Goal: Task Accomplishment & Management: Manage account settings

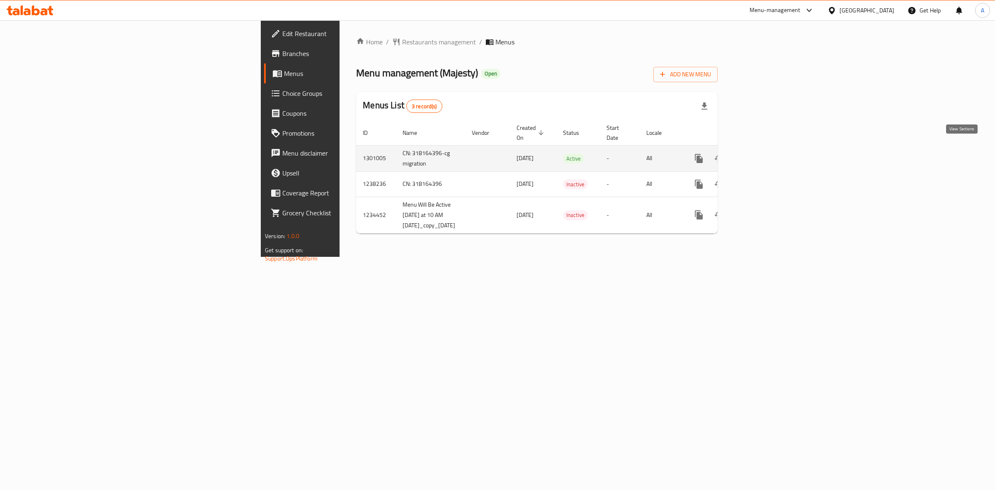
click at [764, 153] on icon "enhanced table" at bounding box center [759, 158] width 10 height 10
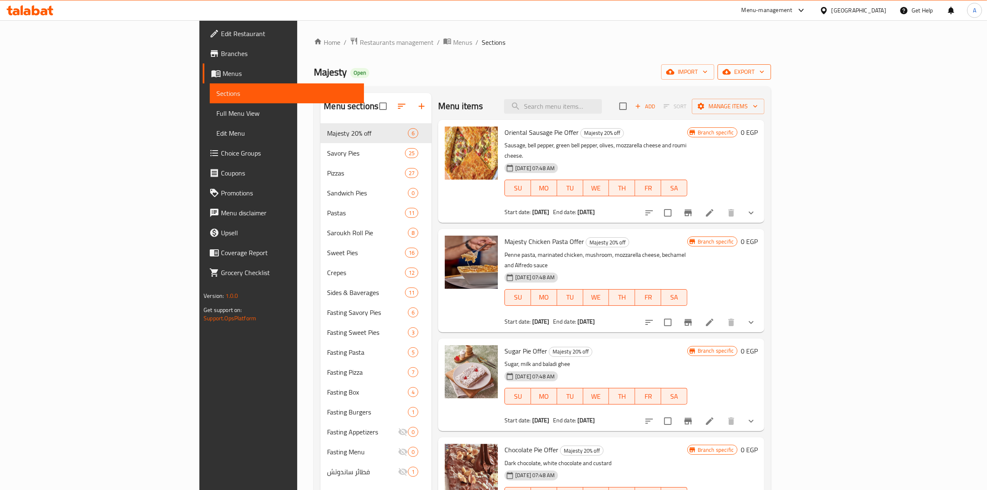
click at [764, 71] on span "export" at bounding box center [744, 72] width 40 height 10
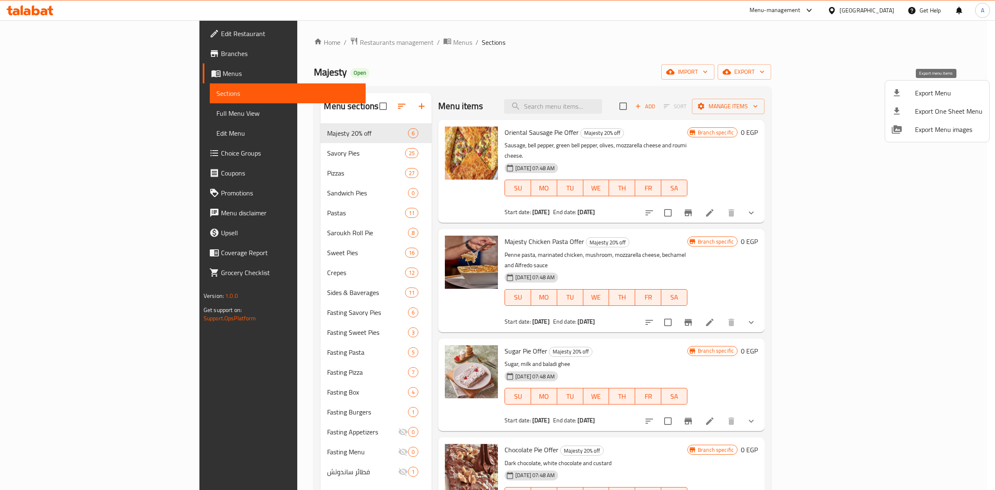
click at [919, 92] on span "Export Menu" at bounding box center [949, 93] width 68 height 10
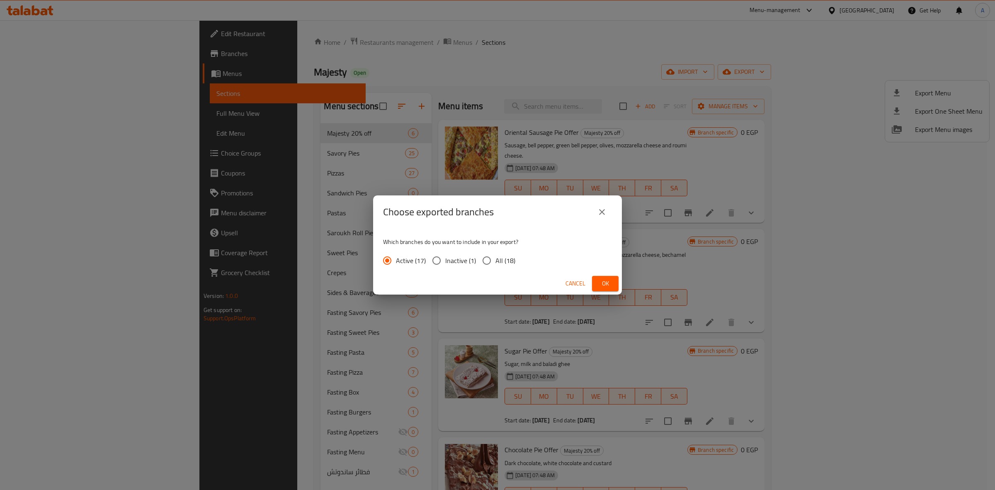
click at [490, 256] on input "All (18)" at bounding box center [486, 260] width 17 height 17
radio input "true"
click at [602, 280] on span "Ok" at bounding box center [605, 283] width 13 height 10
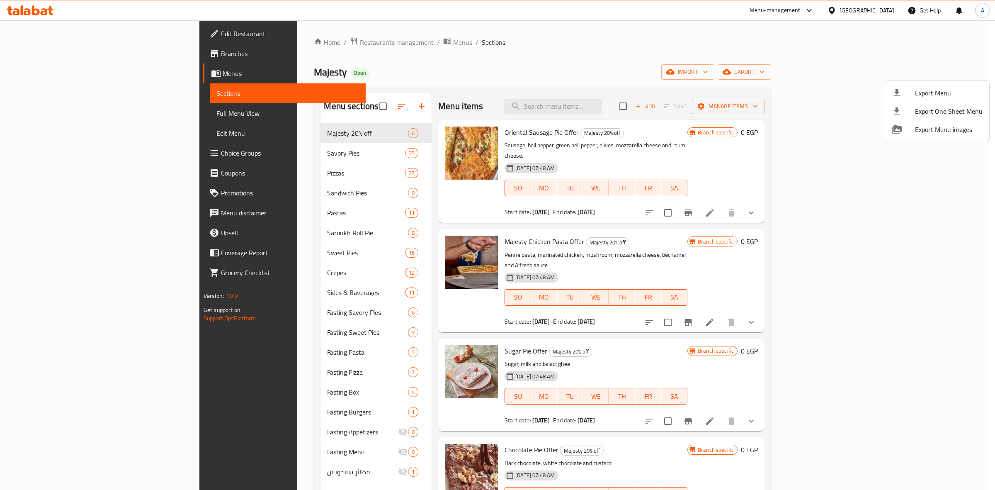
click at [255, 313] on div at bounding box center [497, 245] width 995 height 490
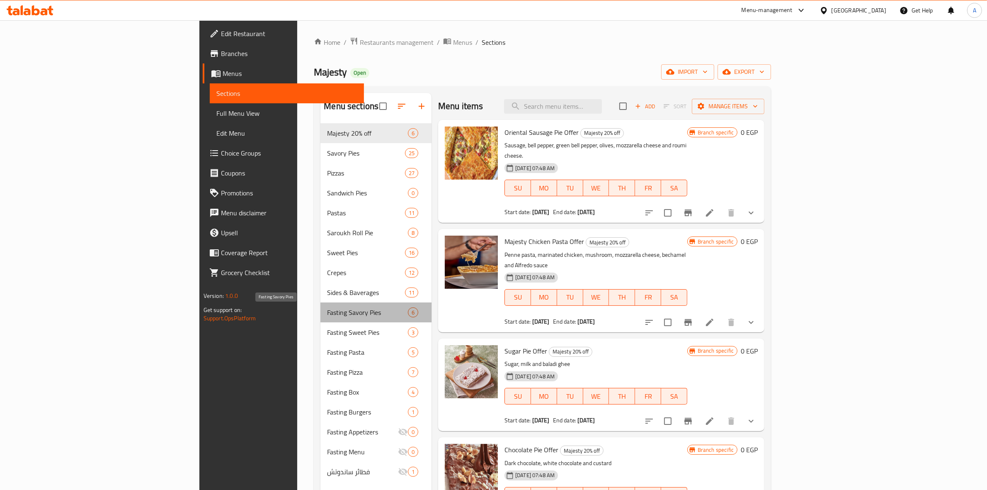
click at [327, 313] on span "Fasting Savory Pies" at bounding box center [367, 312] width 81 height 10
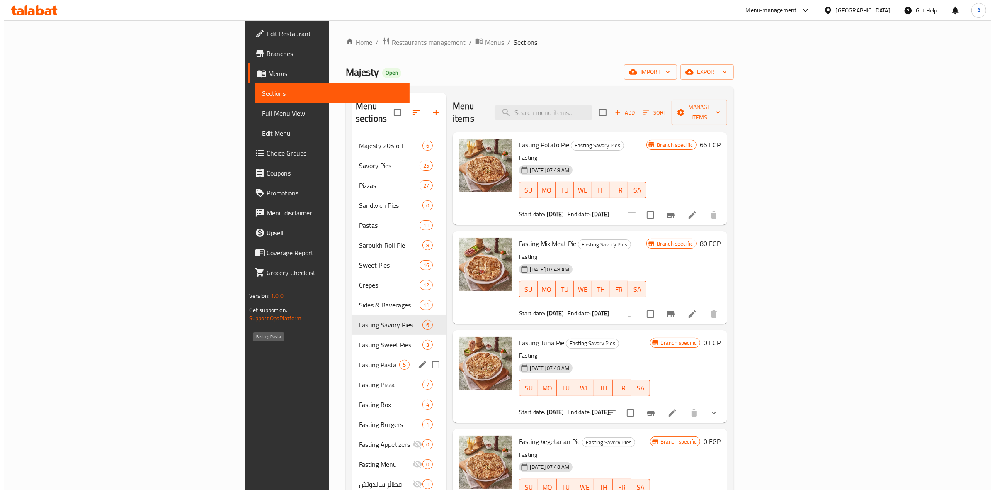
scroll to position [52, 0]
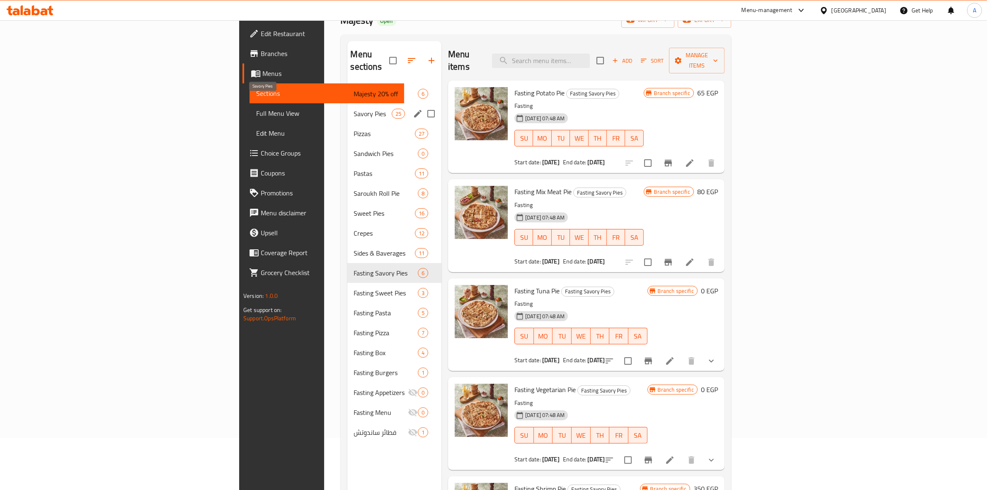
click at [354, 109] on span "Savory Pies" at bounding box center [373, 114] width 38 height 10
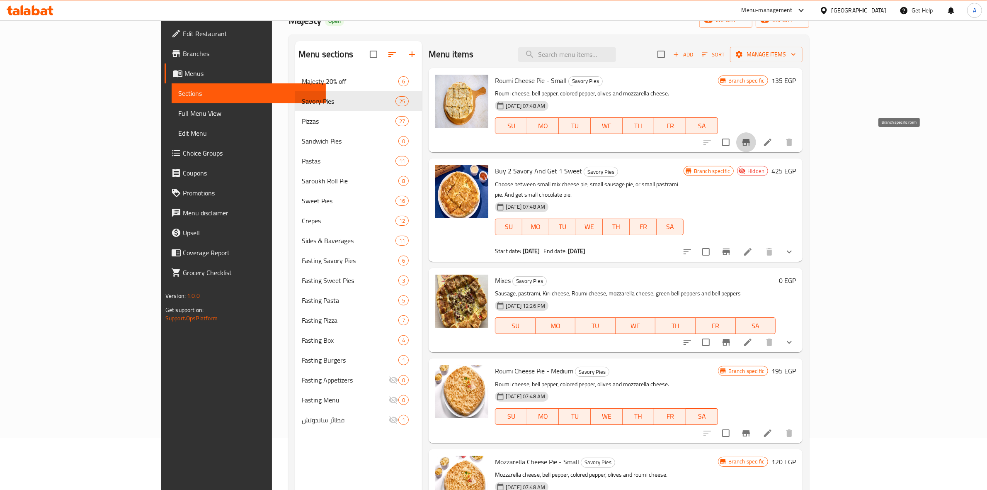
click at [756, 142] on button "Branch-specific-item" at bounding box center [746, 142] width 20 height 20
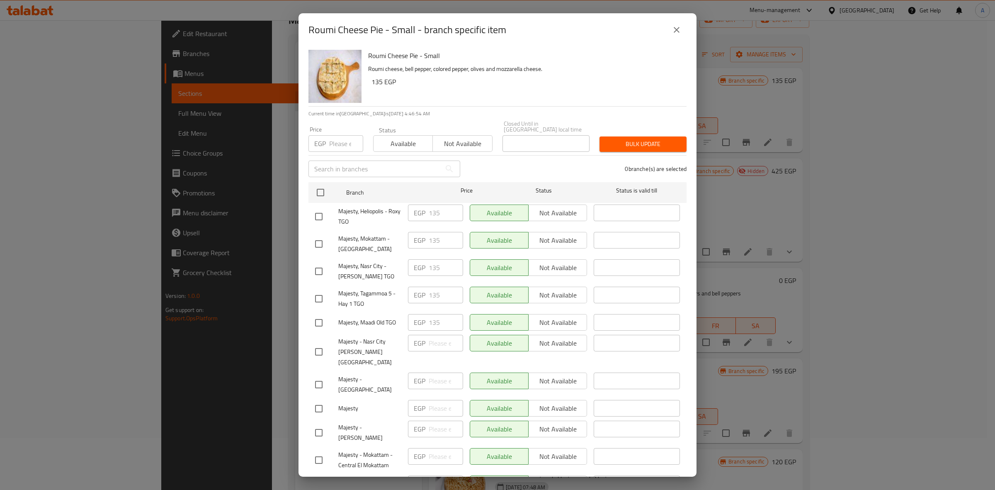
drag, startPoint x: 680, startPoint y: 32, endPoint x: 676, endPoint y: 30, distance: 4.5
click at [680, 32] on icon "close" at bounding box center [676, 30] width 10 height 10
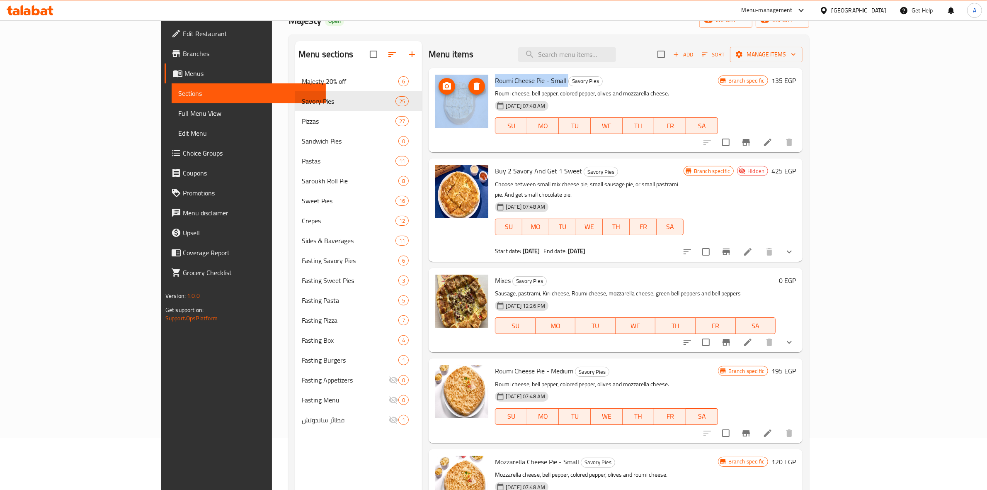
drag, startPoint x: 527, startPoint y: 81, endPoint x: 438, endPoint y: 84, distance: 89.2
click at [438, 84] on div "Roumi Cheese Pie - Small Savory Pies Roumi cheese, bell pepper, colored pepper,…" at bounding box center [615, 110] width 367 height 78
copy div "Roumi Cheese Pie - Small"
click at [674, 77] on h6 "Roumi Cheese Pie - Small Savory Pies" at bounding box center [606, 81] width 223 height 12
drag, startPoint x: 527, startPoint y: 83, endPoint x: 461, endPoint y: 78, distance: 66.1
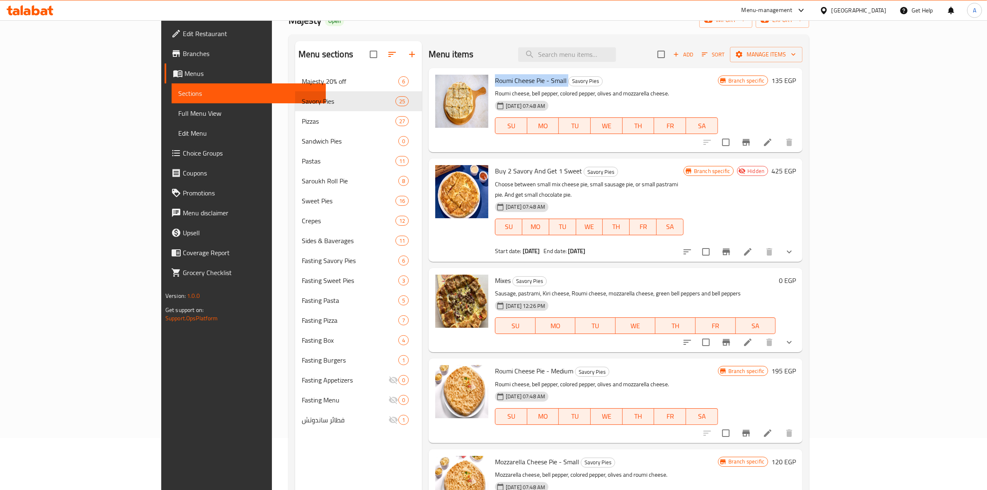
click at [492, 79] on div "Roumi Cheese Pie - Small Savory Pies Roumi cheese, bell pepper, colored pepper,…" at bounding box center [607, 110] width 230 height 78
click at [708, 87] on div "Roumi Cheese Pie - Small Savory Pies Roumi cheese, bell pepper, colored pepper,…" at bounding box center [607, 110] width 230 height 78
drag, startPoint x: 539, startPoint y: 171, endPoint x: 457, endPoint y: 171, distance: 82.1
click at [495, 171] on h6 "Buy 2 Savory And Get 1 Sweet Savory Pies" at bounding box center [589, 171] width 189 height 12
click at [708, 89] on p "Roumi cheese, bell pepper, colored pepper, olives and mozzarella cheese." at bounding box center [606, 93] width 223 height 10
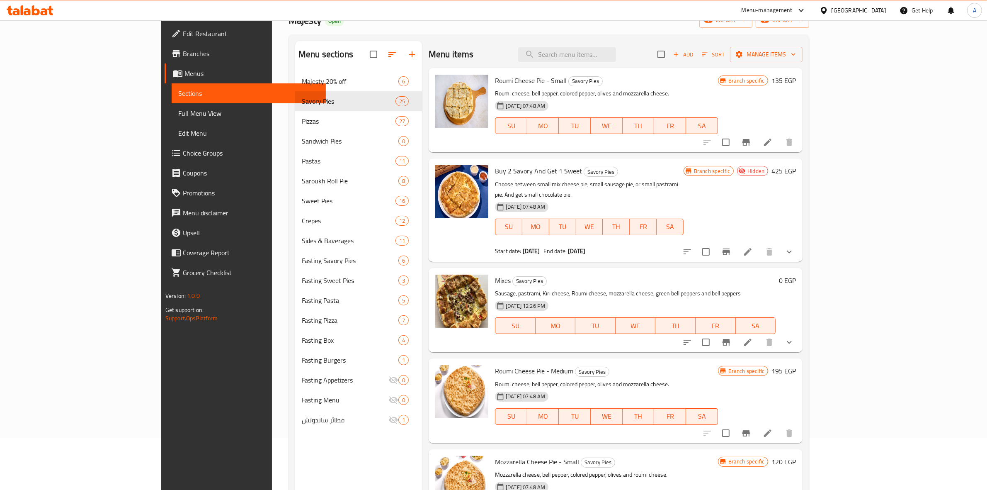
click at [751, 143] on icon "Branch-specific-item" at bounding box center [746, 142] width 10 height 10
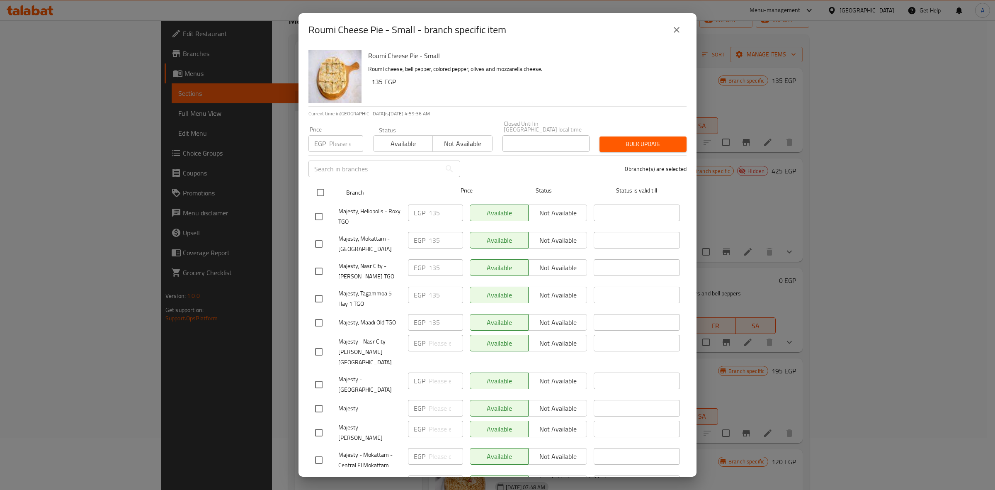
click at [318, 187] on input "checkbox" at bounding box center [320, 192] width 17 height 17
checkbox input "true"
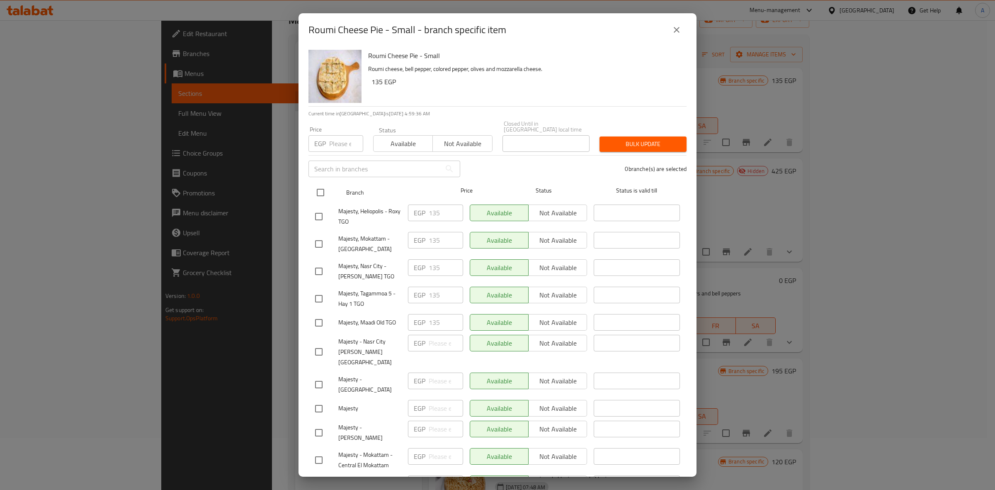
checkbox input "true"
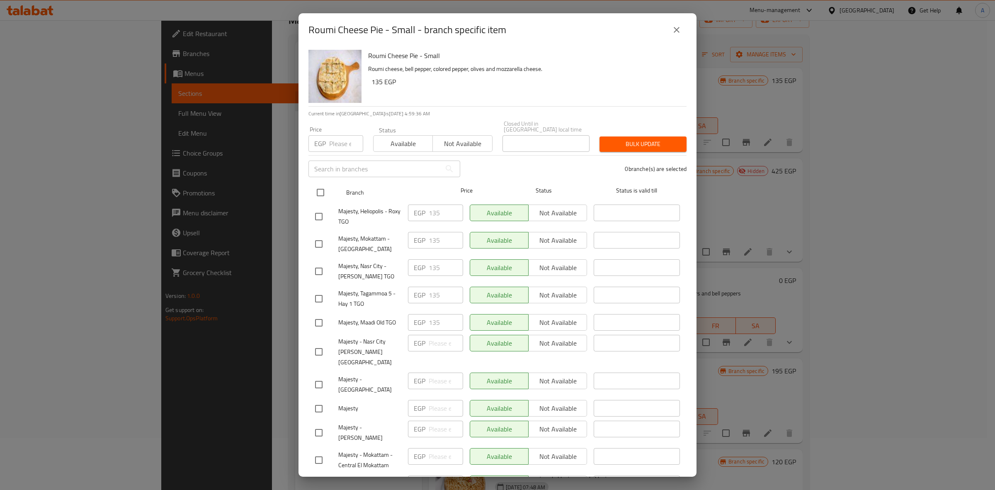
checkbox input "true"
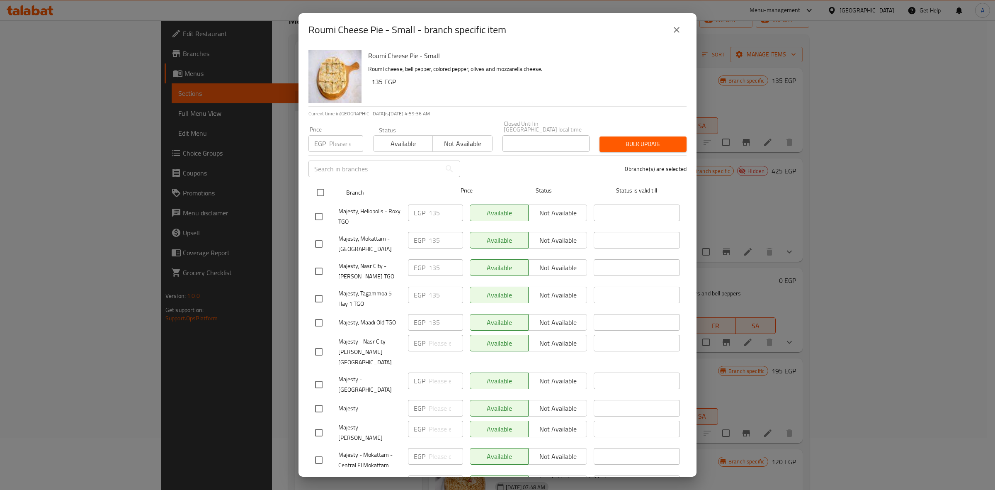
checkbox input "true"
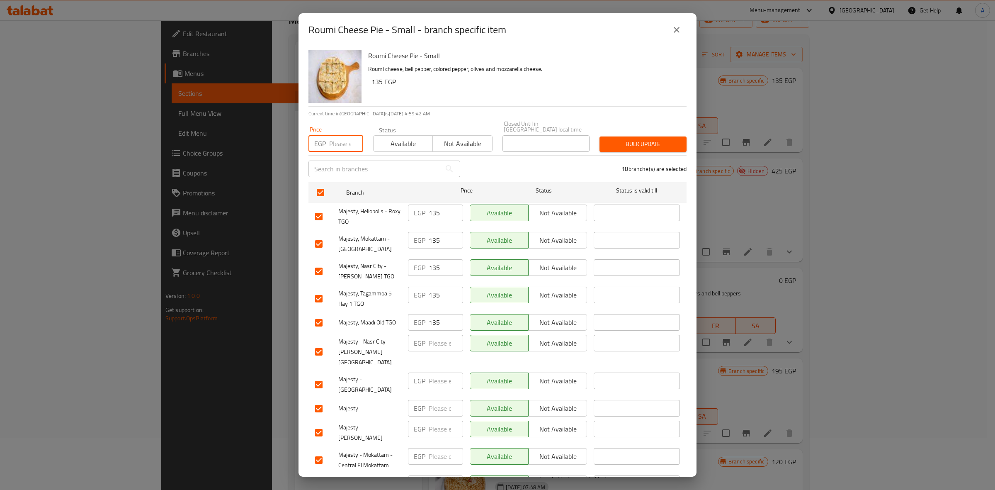
click at [336, 139] on input "number" at bounding box center [346, 143] width 34 height 17
type input "150"
click at [657, 139] on span "Bulk update" at bounding box center [643, 144] width 74 height 10
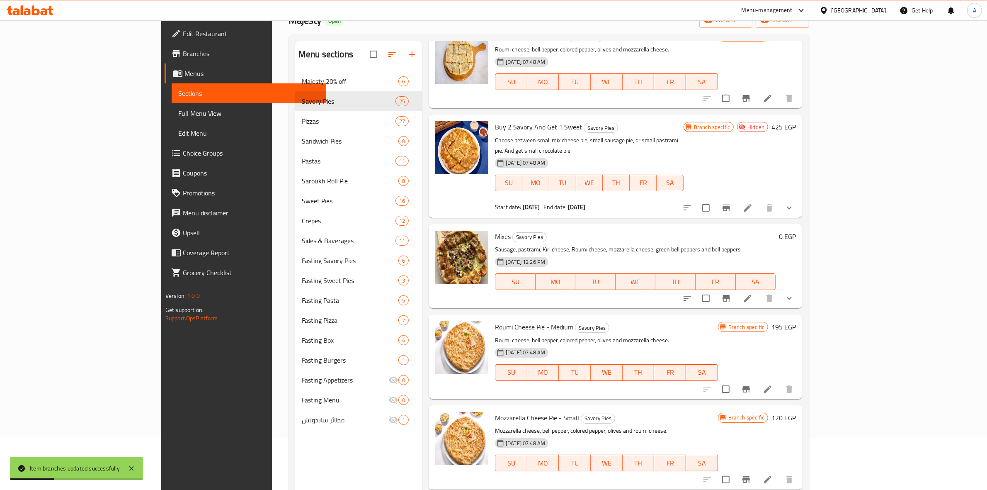
scroll to position [52, 0]
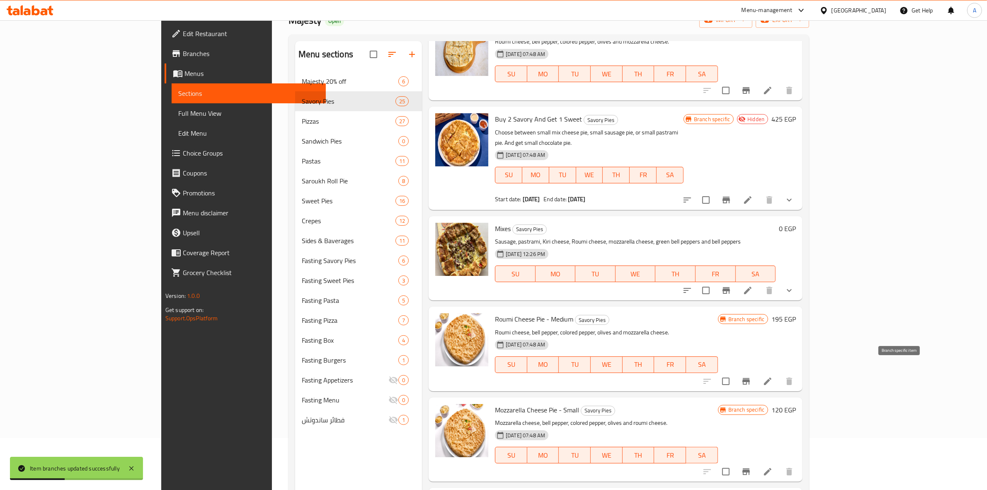
click at [750, 378] on icon "Branch-specific-item" at bounding box center [745, 381] width 7 height 7
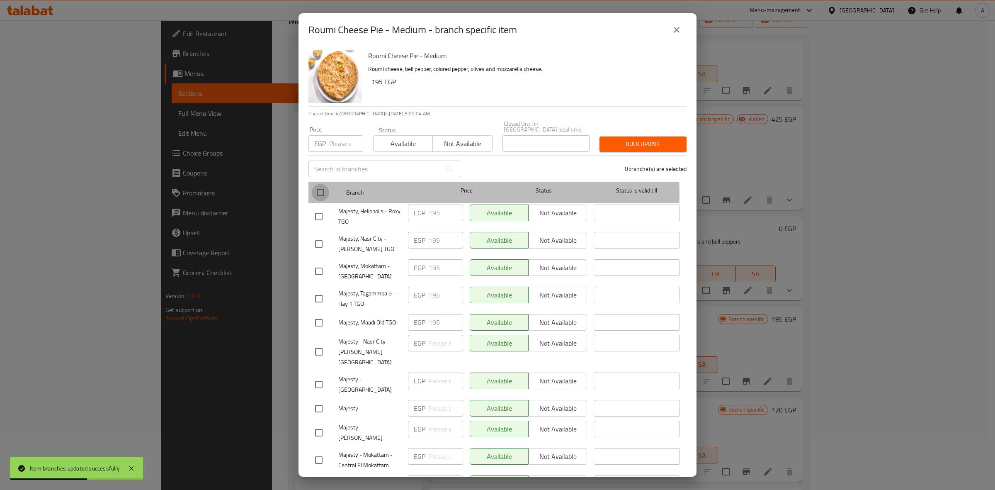
click at [320, 189] on input "checkbox" at bounding box center [320, 192] width 17 height 17
checkbox input "true"
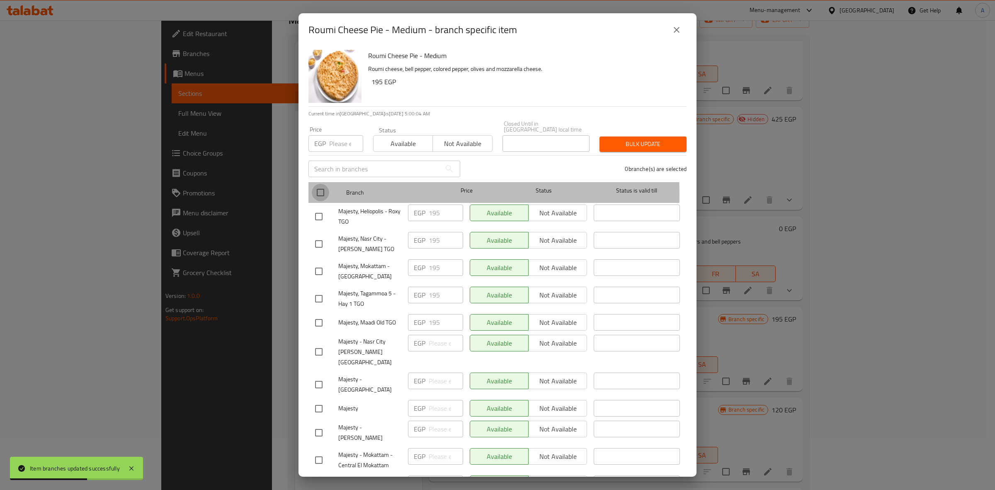
checkbox input "true"
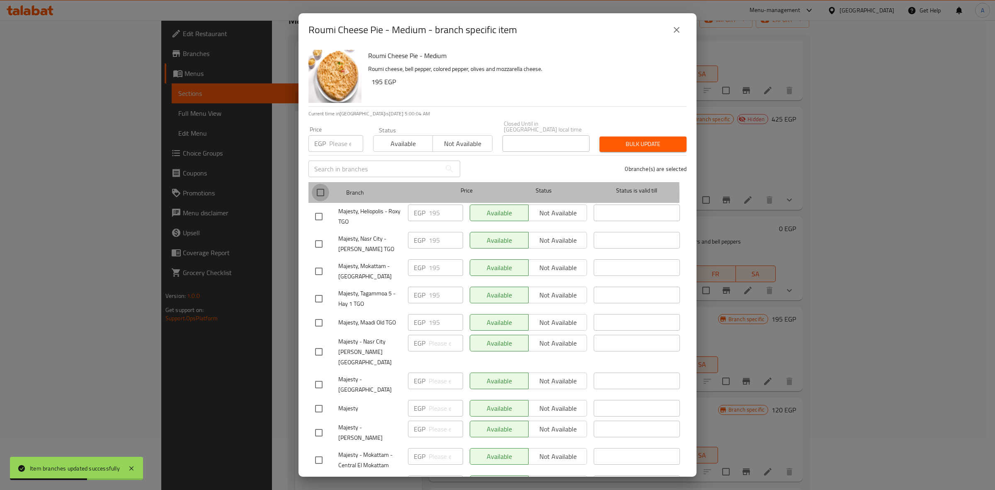
checkbox input "true"
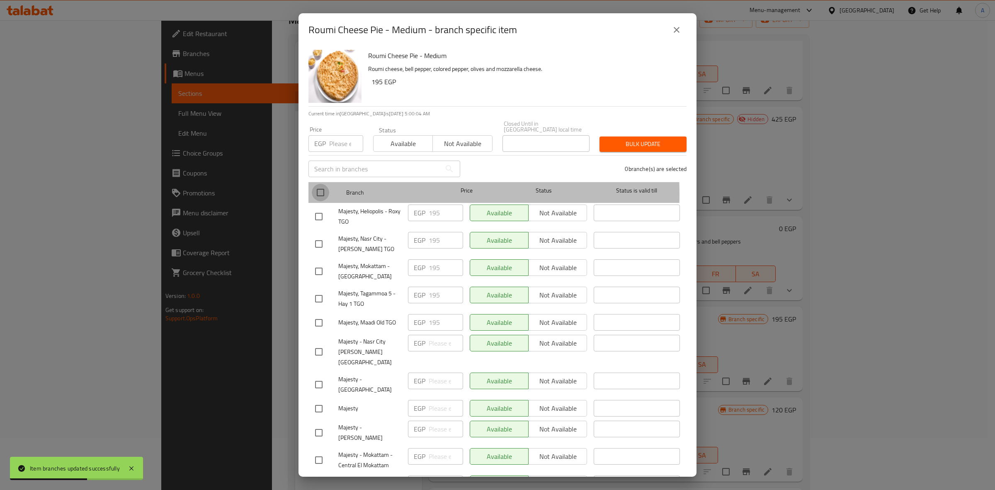
checkbox input "true"
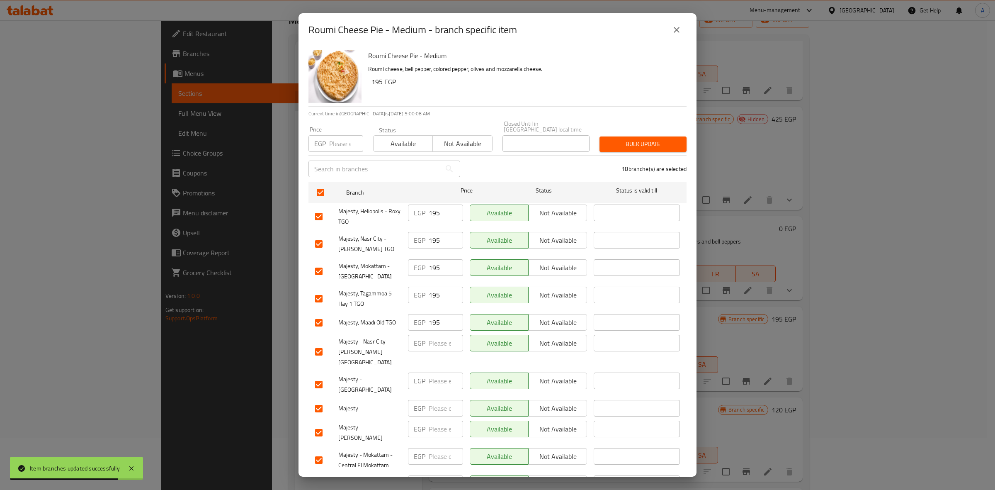
click at [332, 140] on input "number" at bounding box center [346, 143] width 34 height 17
type input "215"
click at [648, 139] on span "Bulk update" at bounding box center [643, 144] width 74 height 10
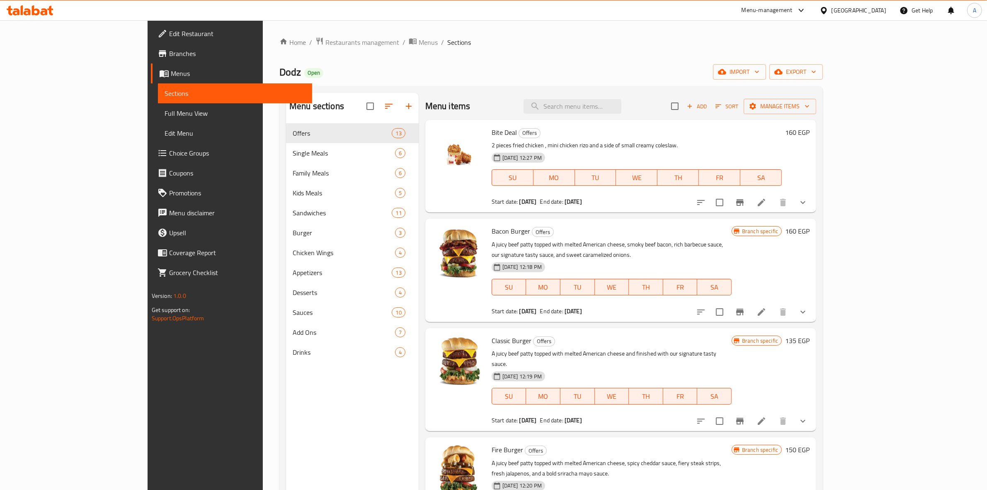
click at [793, 9] on div "Menu-management" at bounding box center [767, 10] width 51 height 10
click at [786, 55] on div "Agent Campaigns Center" at bounding box center [761, 55] width 63 height 9
